Goal: Information Seeking & Learning: Learn about a topic

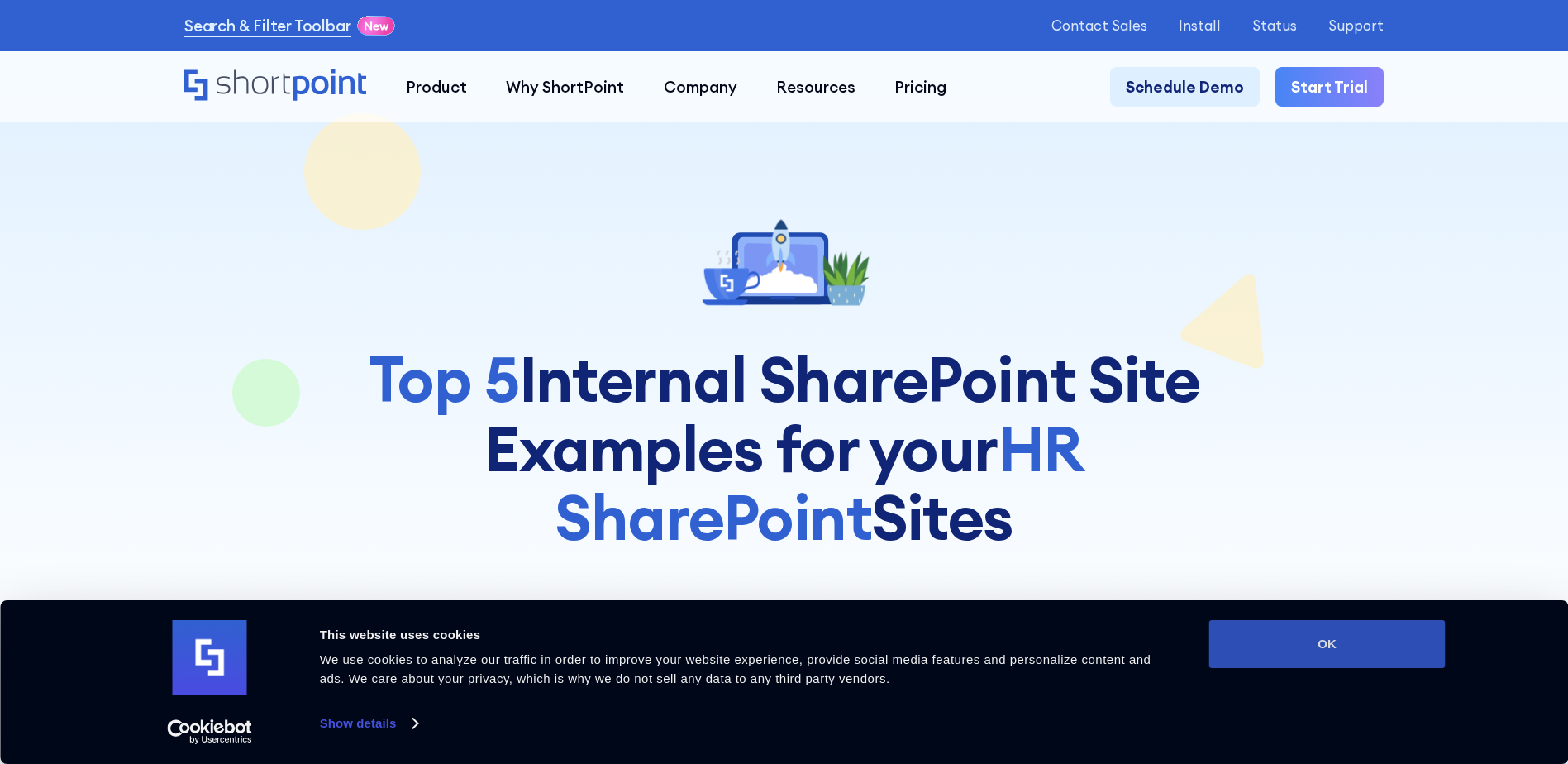
click at [1323, 662] on button "OK" at bounding box center [1328, 643] width 236 height 48
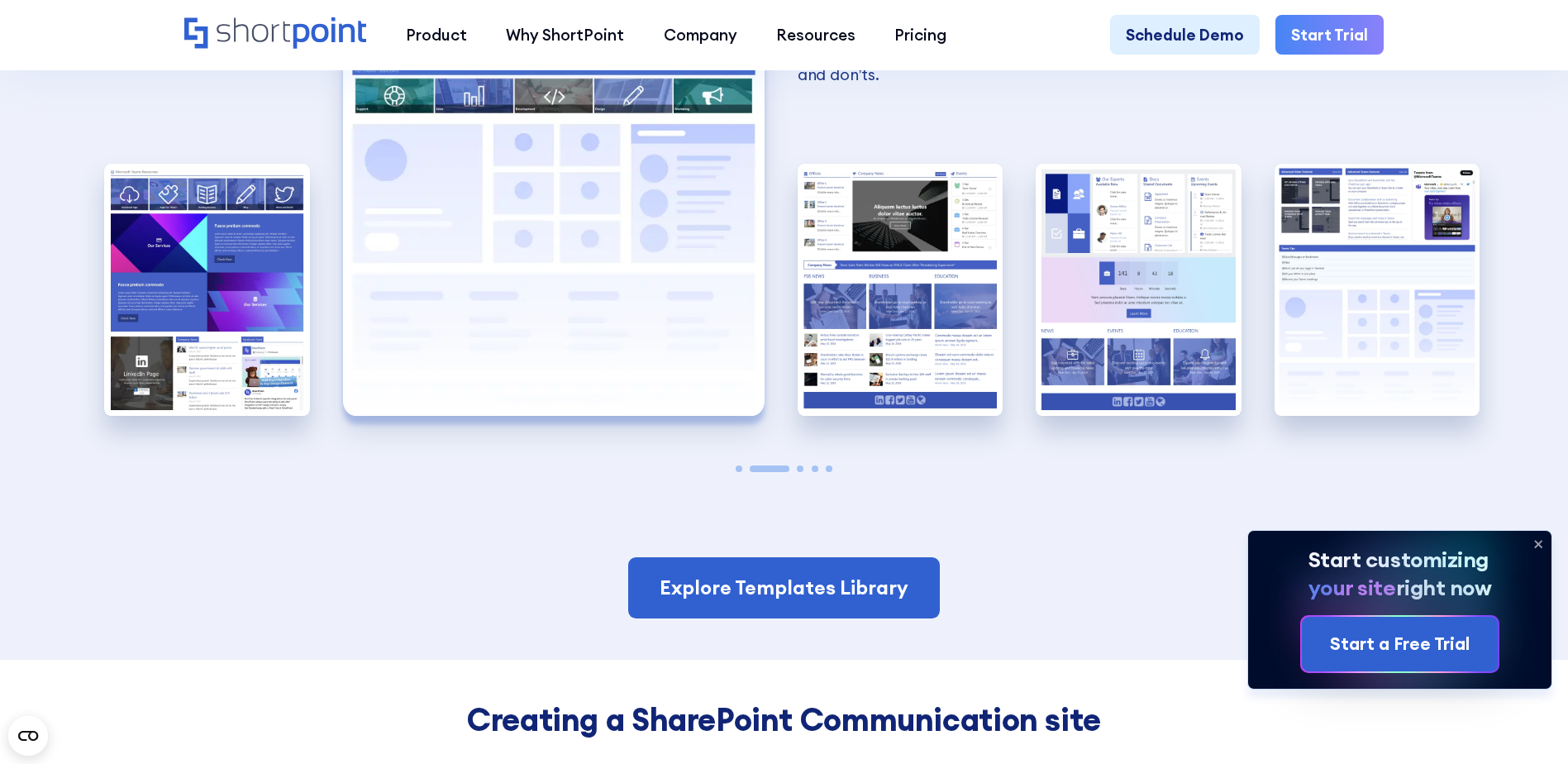
scroll to position [3688, 0]
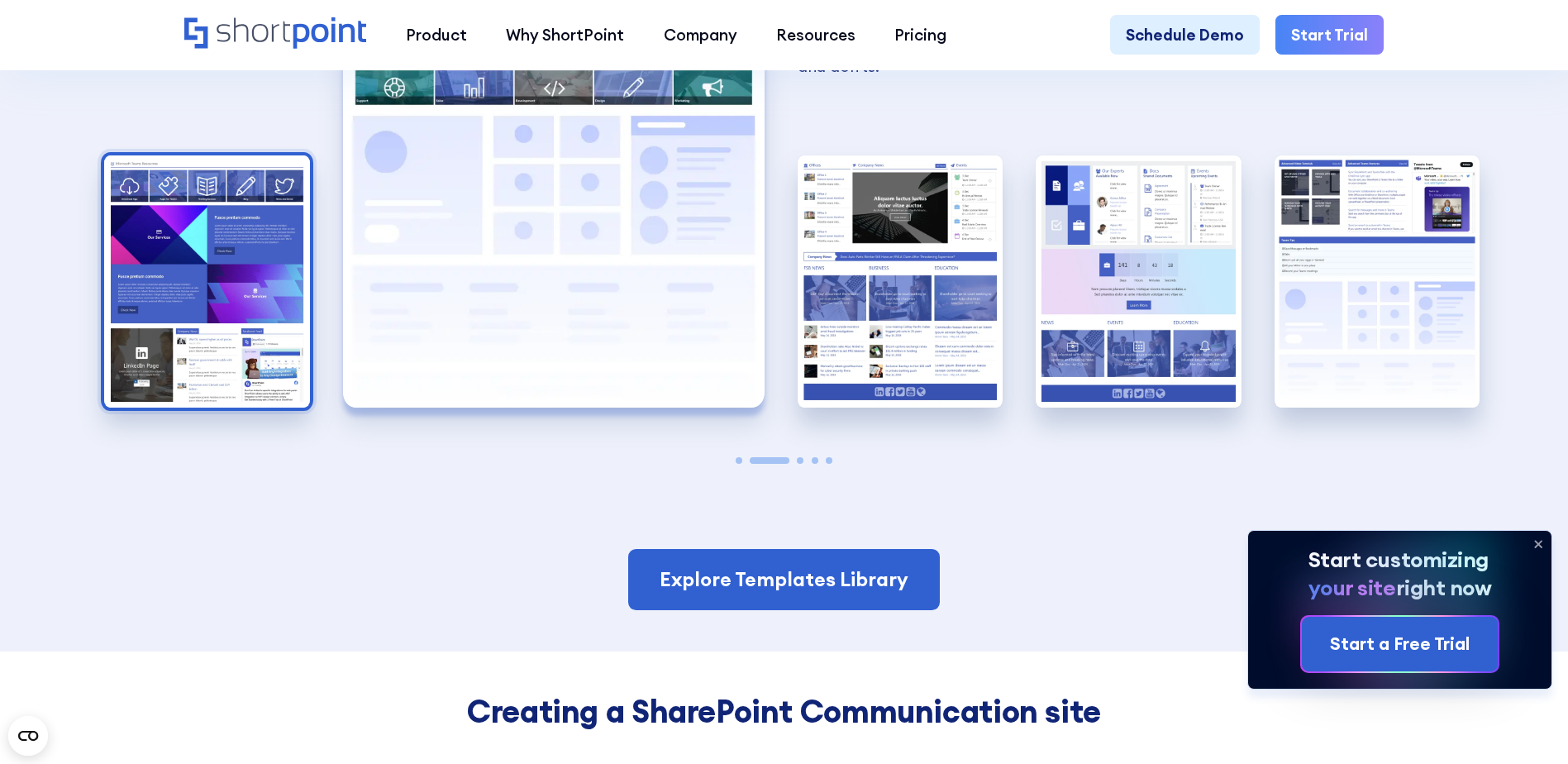
click at [236, 338] on img "1 / 5" at bounding box center [207, 281] width 206 height 252
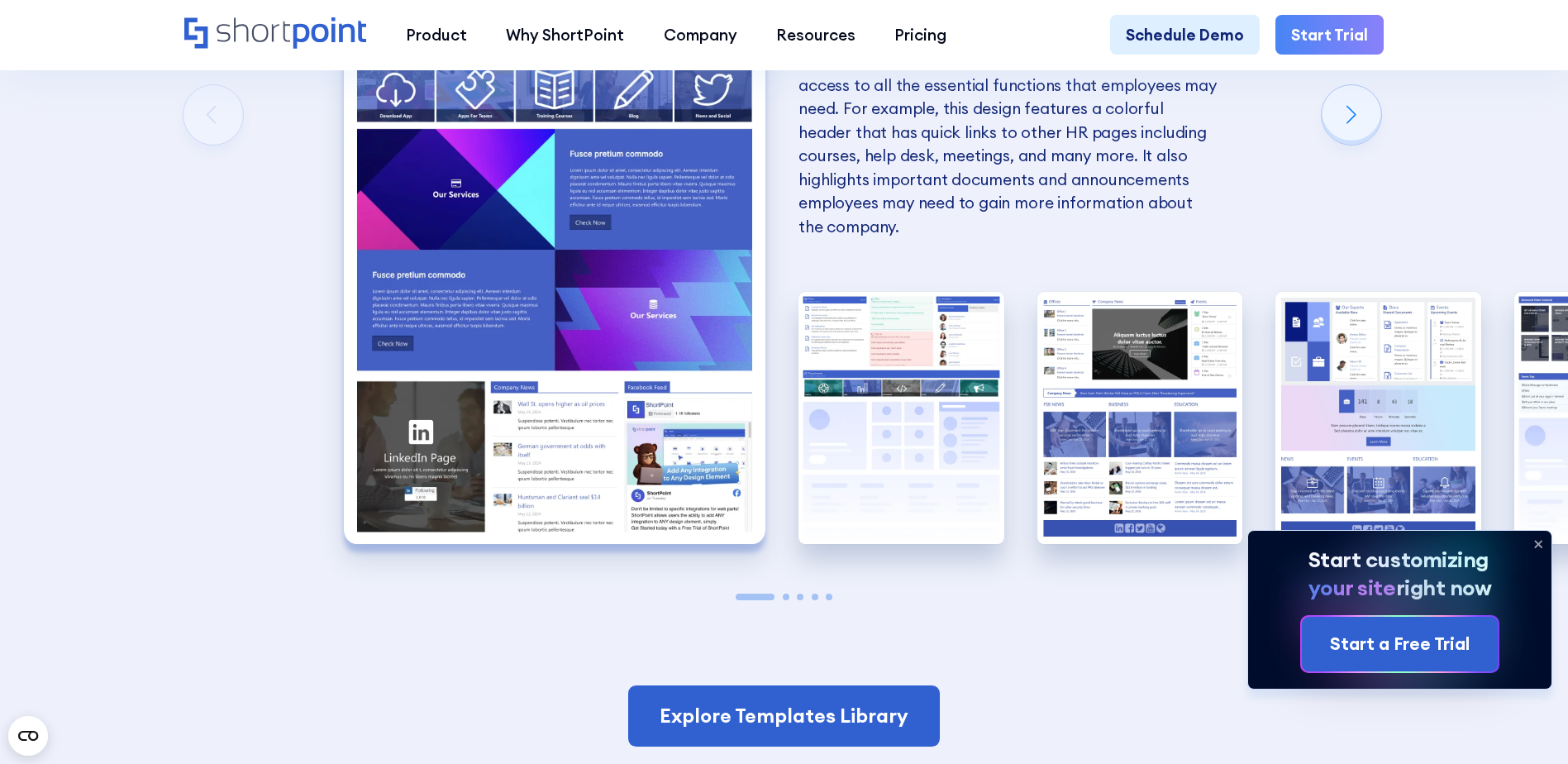
scroll to position [3475, 0]
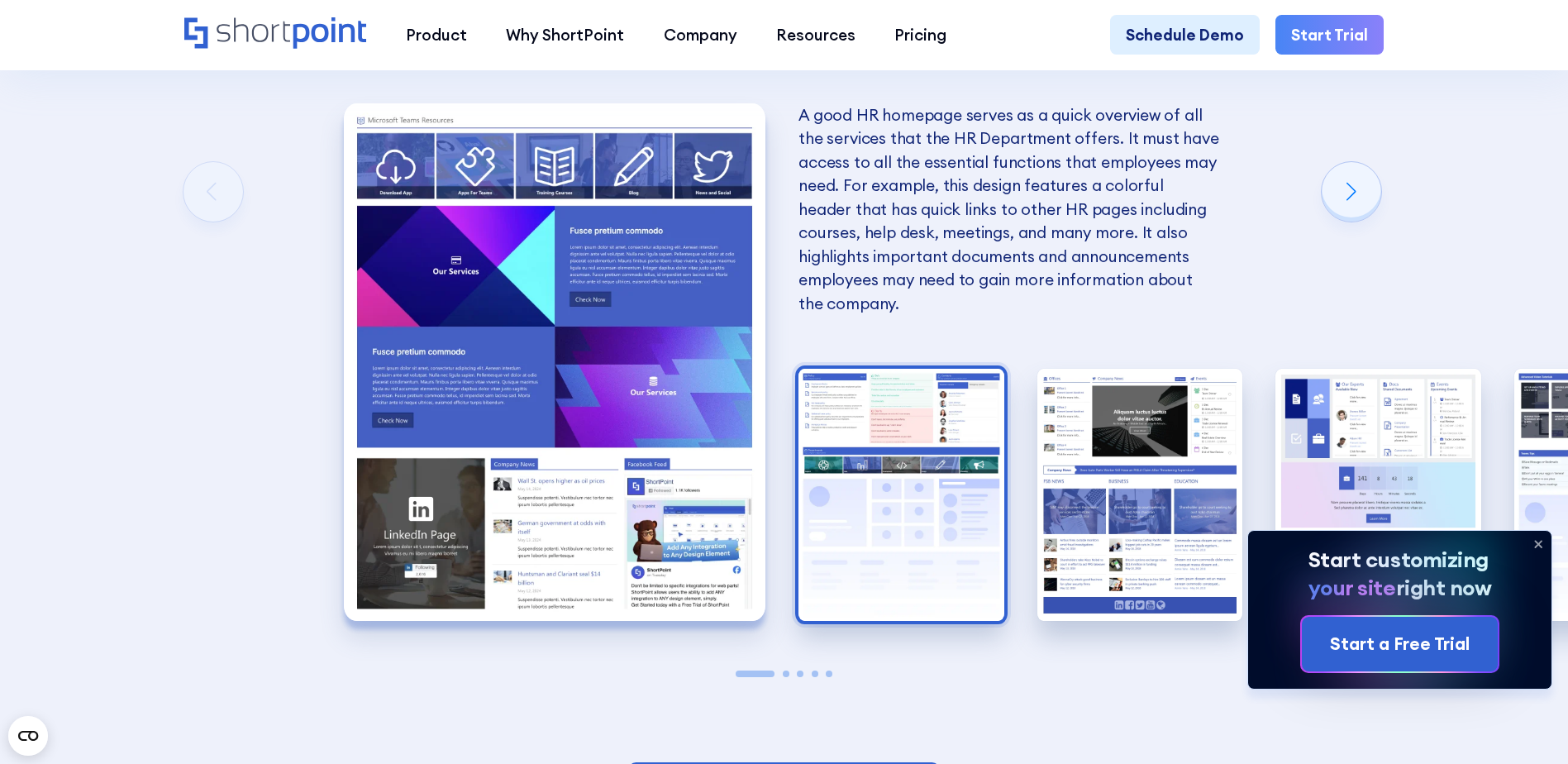
click at [866, 579] on img "2 / 5" at bounding box center [901, 494] width 206 height 252
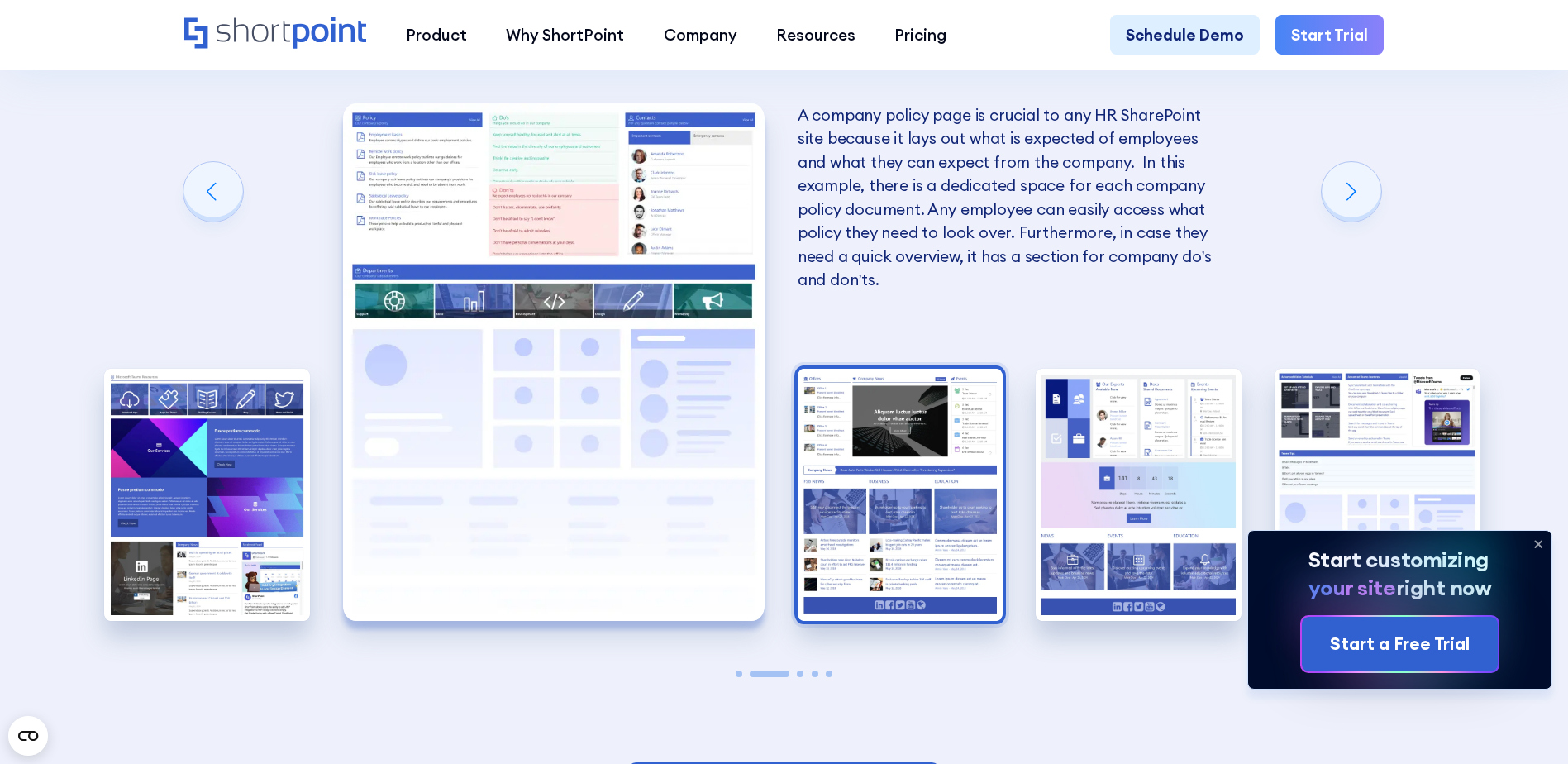
click at [921, 578] on img "3 / 5" at bounding box center [900, 494] width 206 height 252
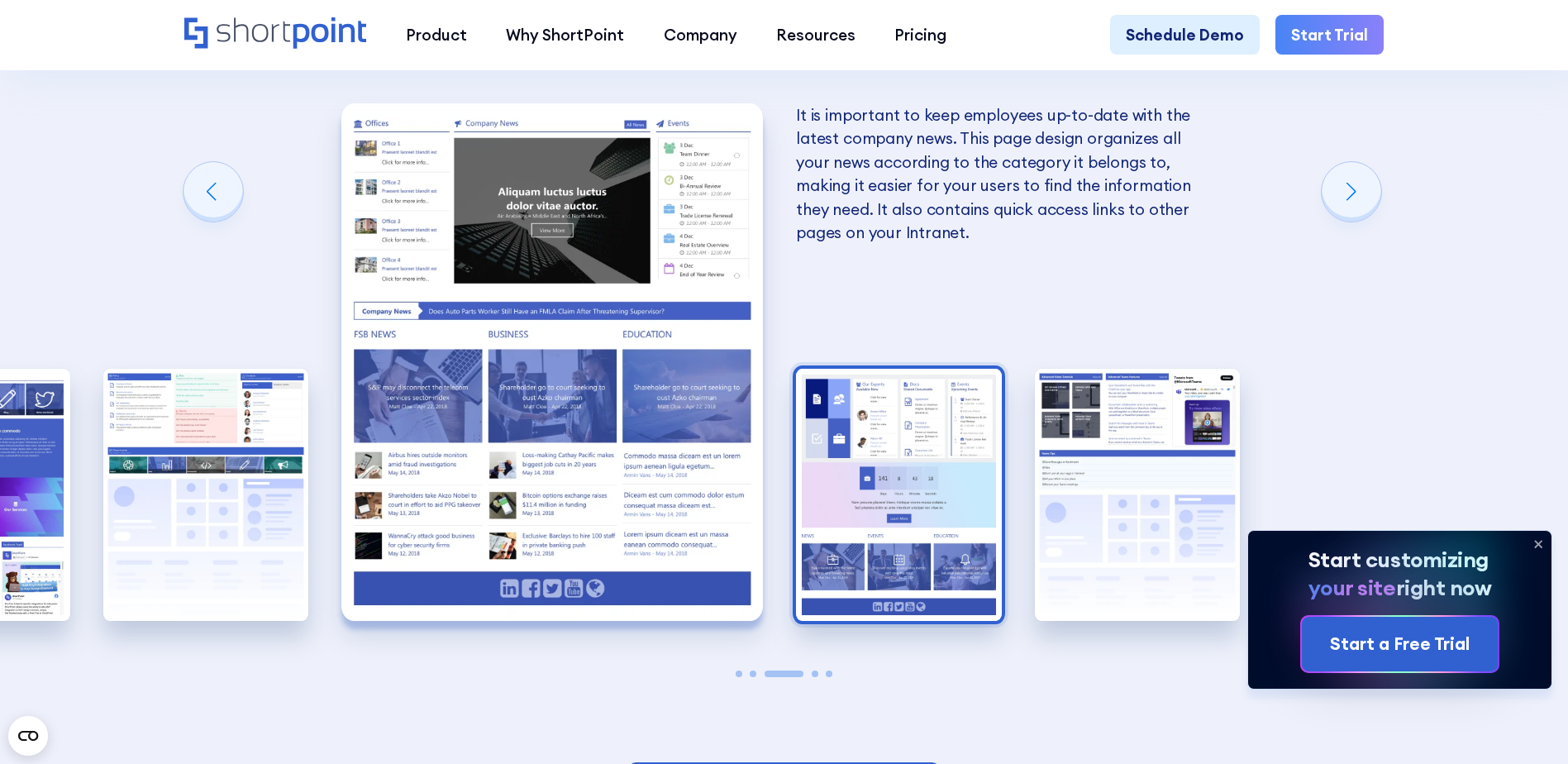
click at [976, 529] on img "4 / 5" at bounding box center [899, 494] width 206 height 252
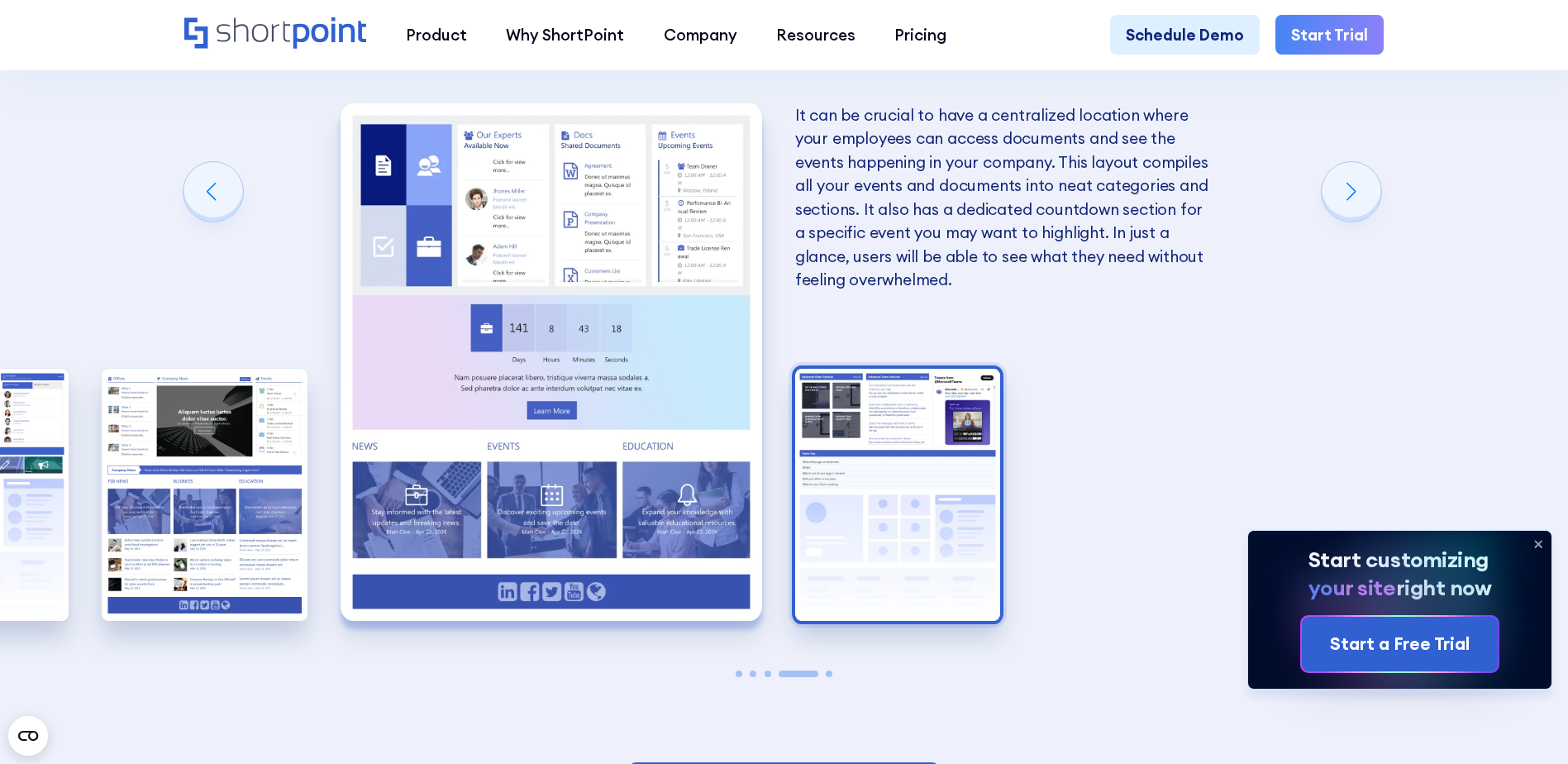
click at [929, 530] on img "5 / 5" at bounding box center [898, 494] width 206 height 252
